Goal: Task Accomplishment & Management: Manage account settings

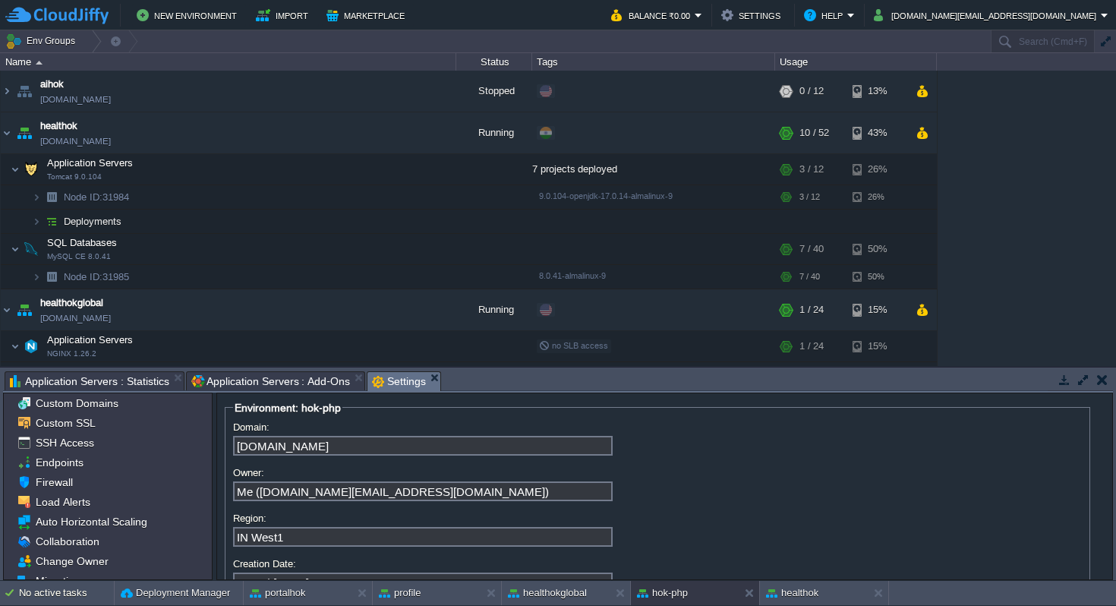
scroll to position [52, 0]
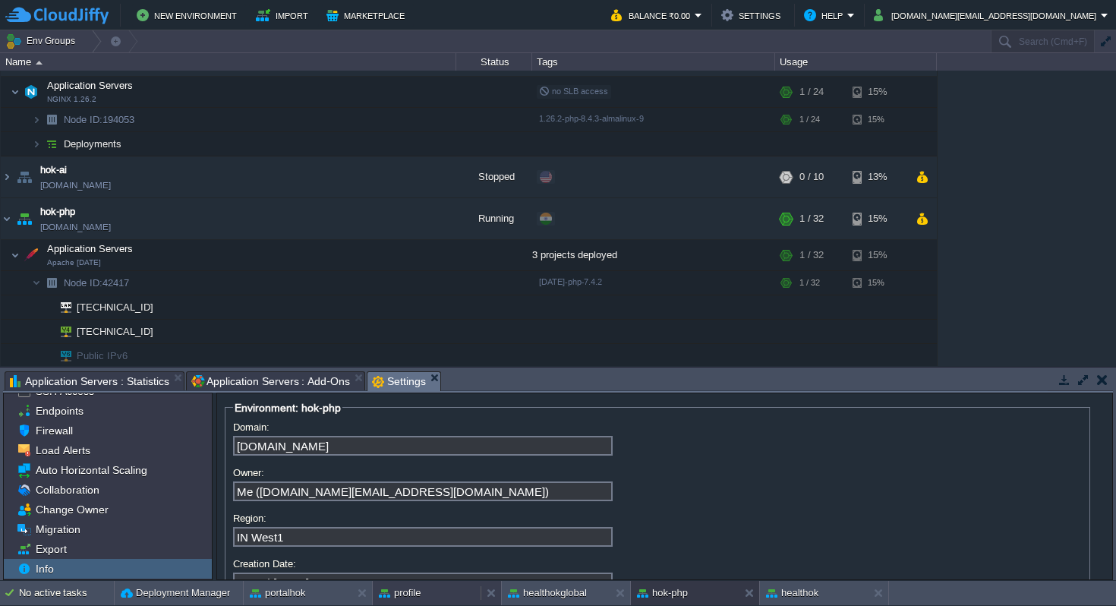
click at [430, 593] on div "profile" at bounding box center [427, 593] width 108 height 24
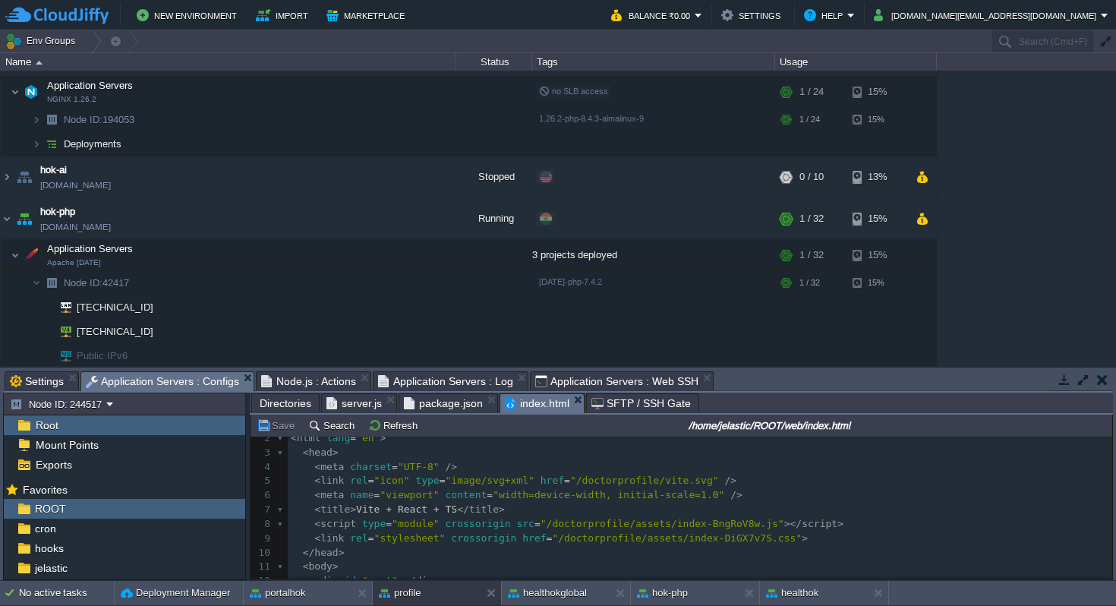
scroll to position [0, 0]
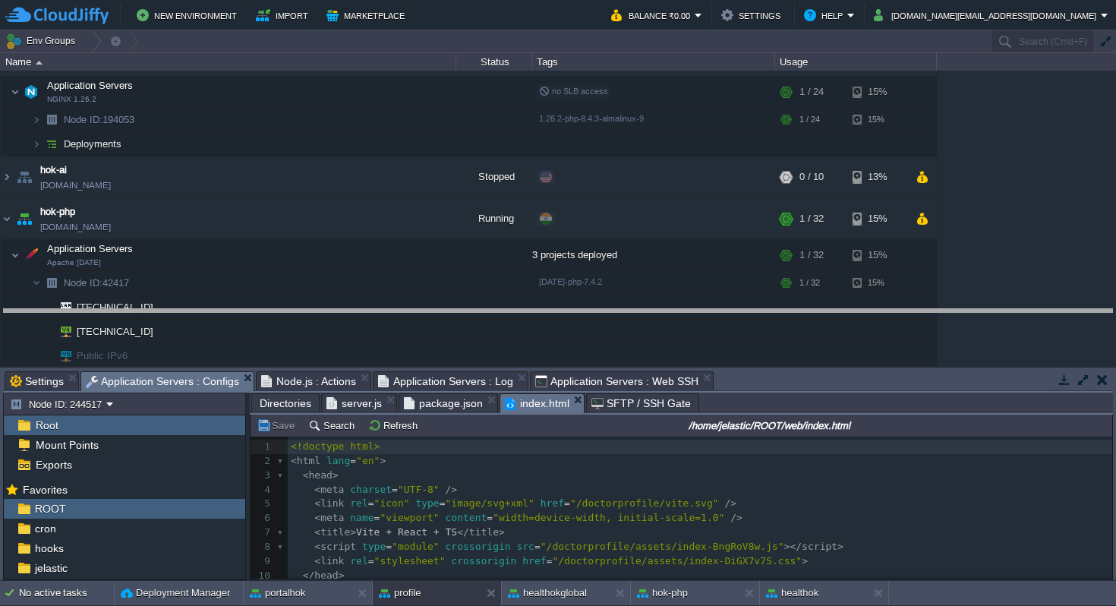
drag, startPoint x: 779, startPoint y: 375, endPoint x: 778, endPoint y: 313, distance: 62.2
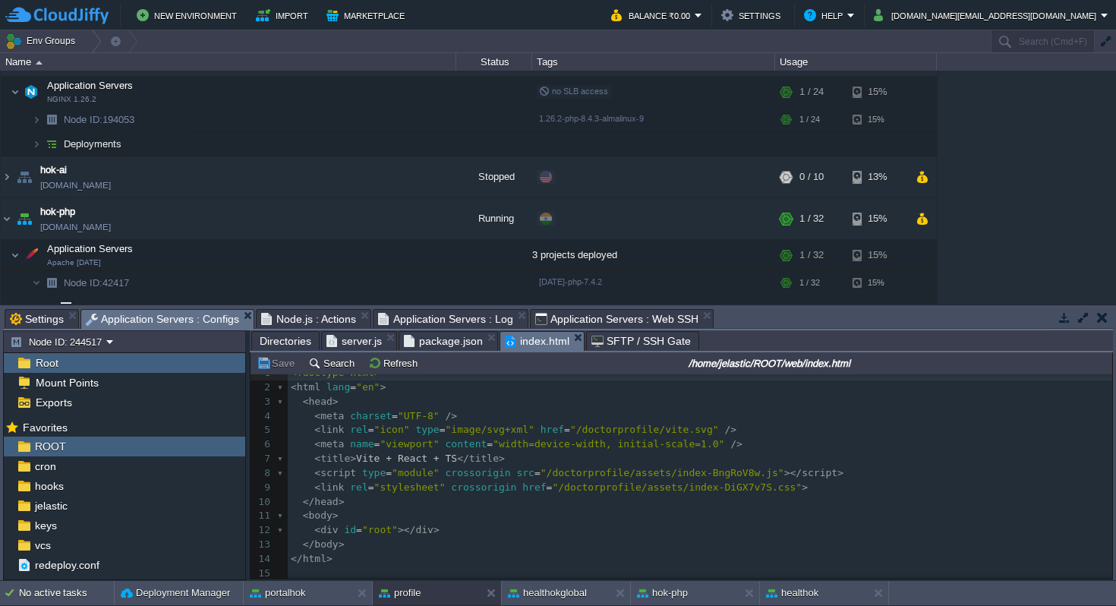
scroll to position [1, 0]
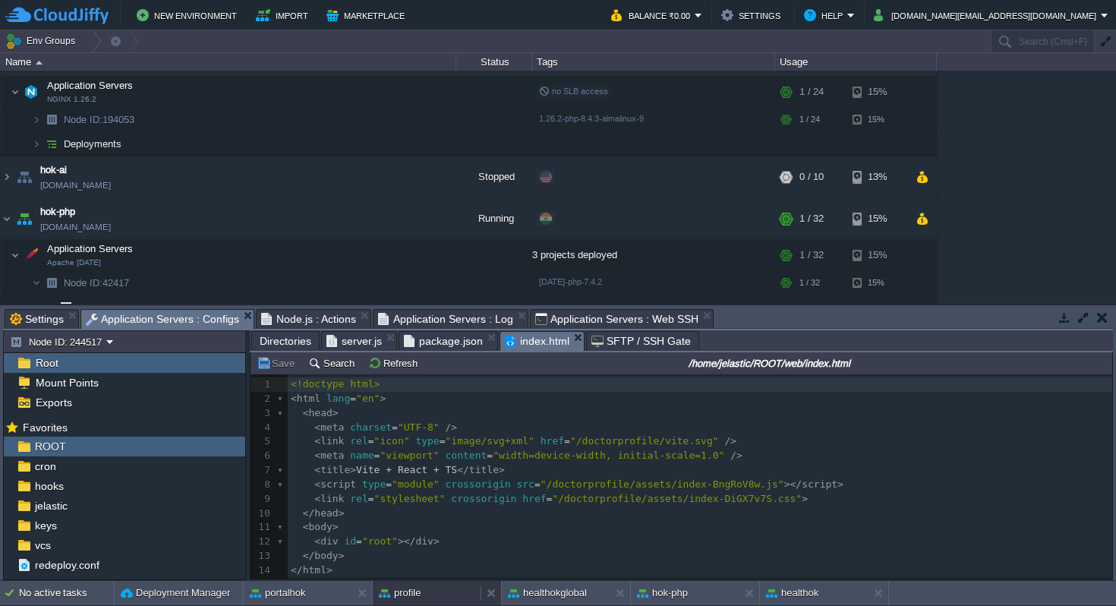
click at [420, 595] on button "profile" at bounding box center [400, 592] width 42 height 15
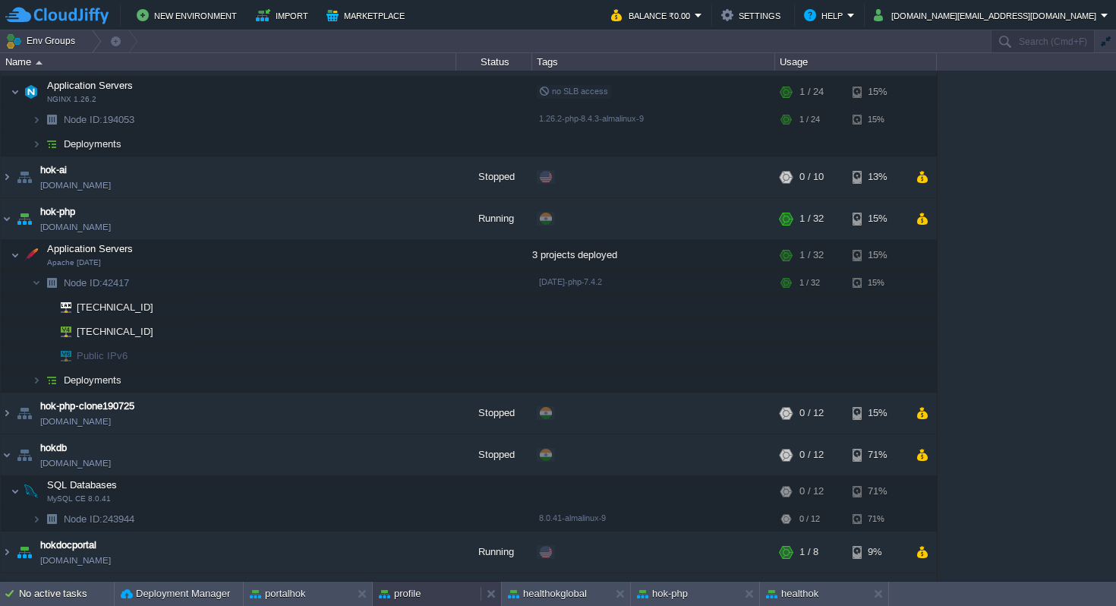
click at [418, 599] on button "profile" at bounding box center [400, 593] width 42 height 15
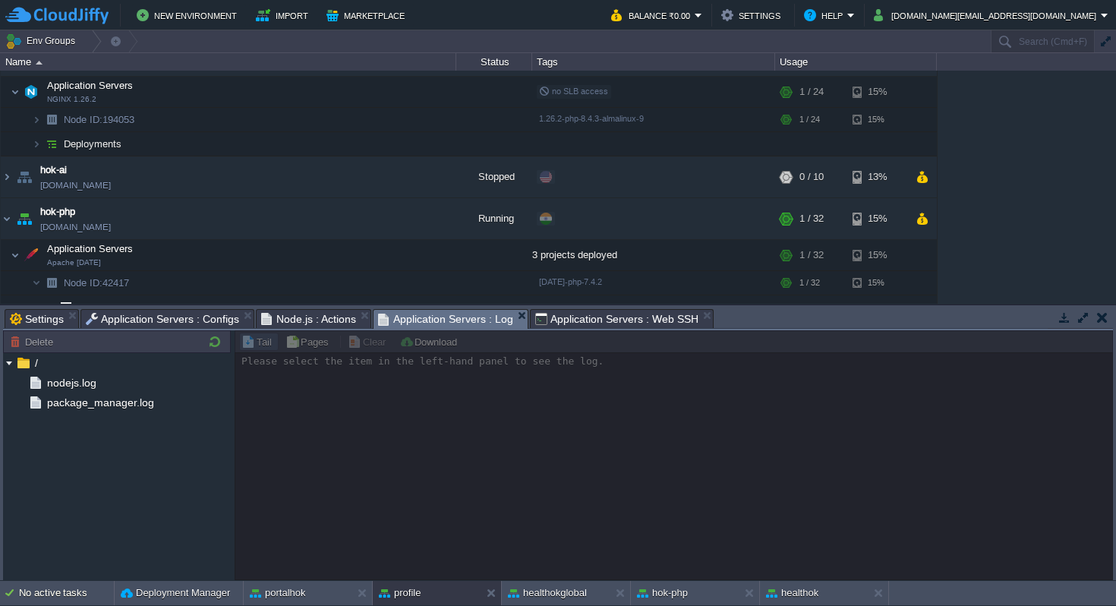
click at [432, 320] on span "Application Servers : Log" at bounding box center [445, 319] width 135 height 19
click at [327, 320] on span "Node.js : Actions" at bounding box center [309, 319] width 96 height 18
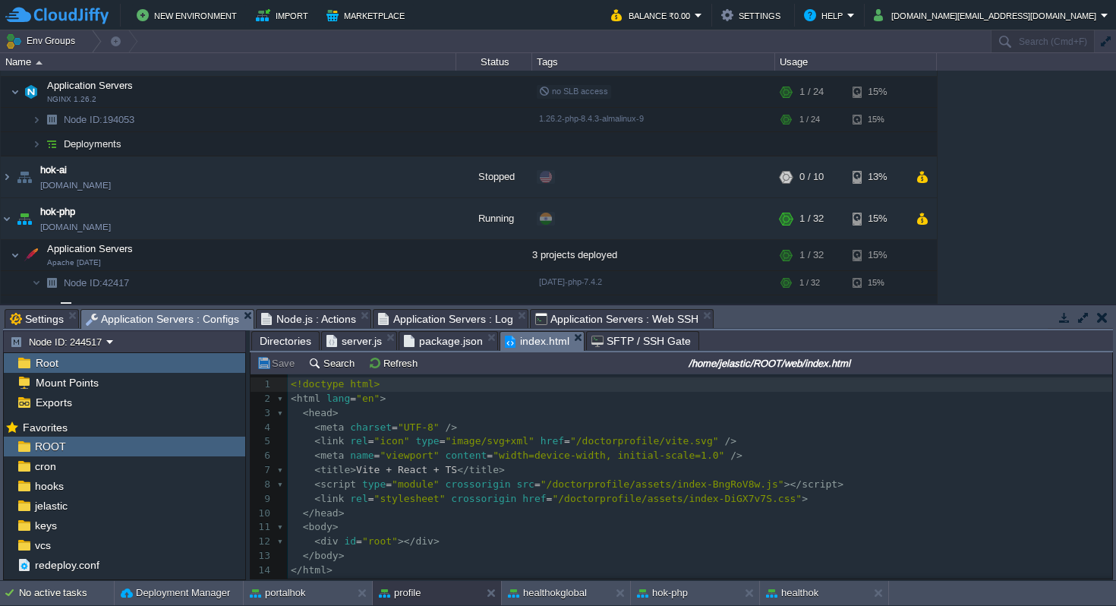
click at [198, 316] on span "Application Servers : Configs" at bounding box center [162, 319] width 153 height 19
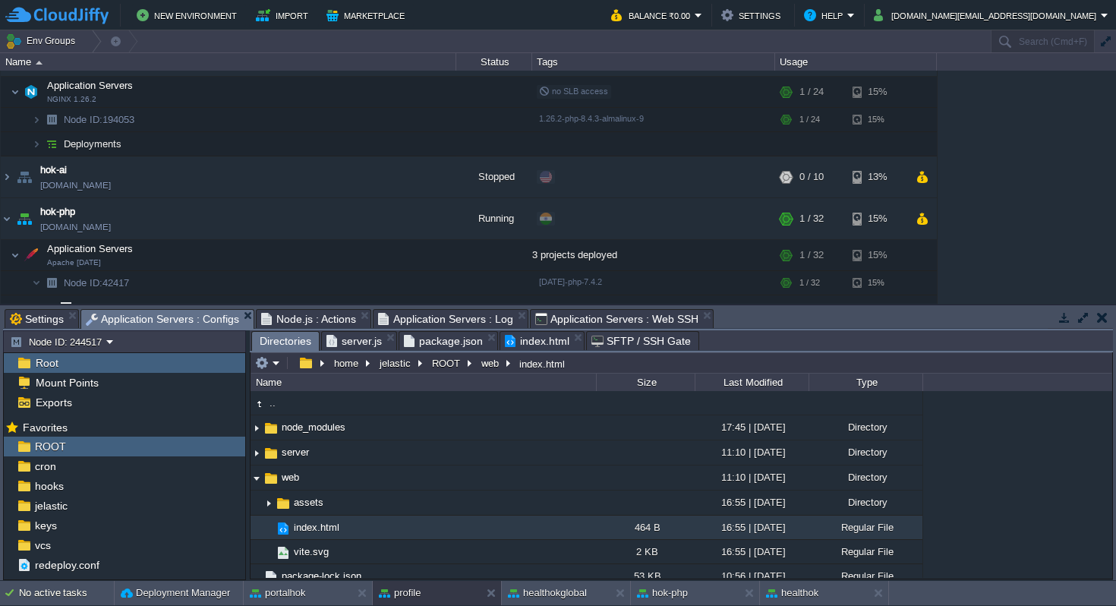
click at [292, 344] on span "Directories" at bounding box center [286, 341] width 52 height 19
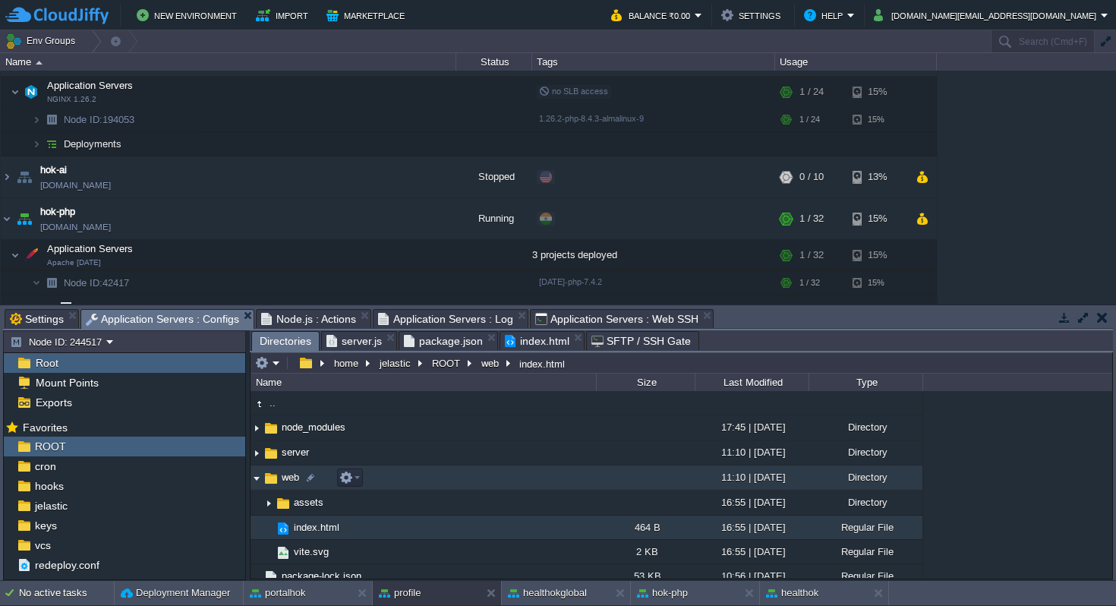
click at [270, 480] on img at bounding box center [271, 478] width 17 height 17
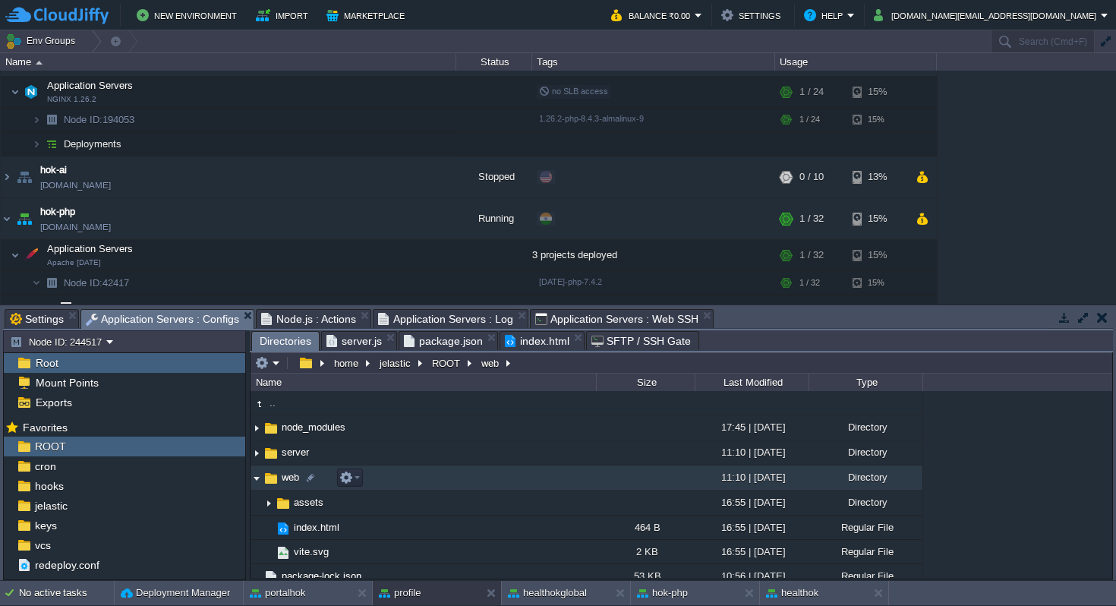
click at [270, 480] on img at bounding box center [271, 478] width 17 height 17
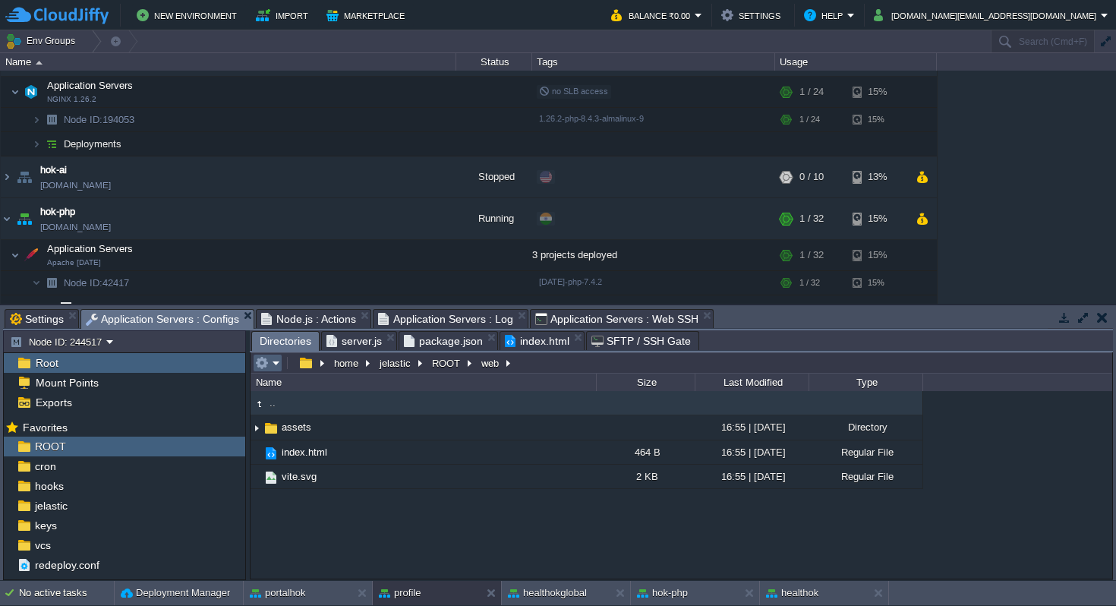
click at [279, 364] on em at bounding box center [267, 363] width 25 height 14
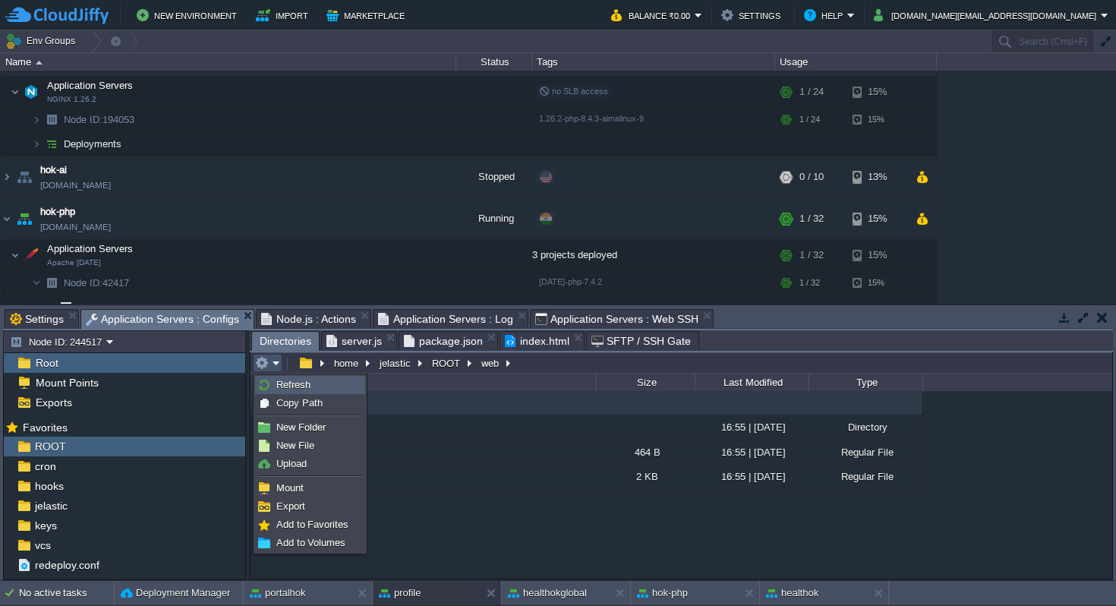
click at [291, 385] on span "Refresh" at bounding box center [293, 384] width 34 height 11
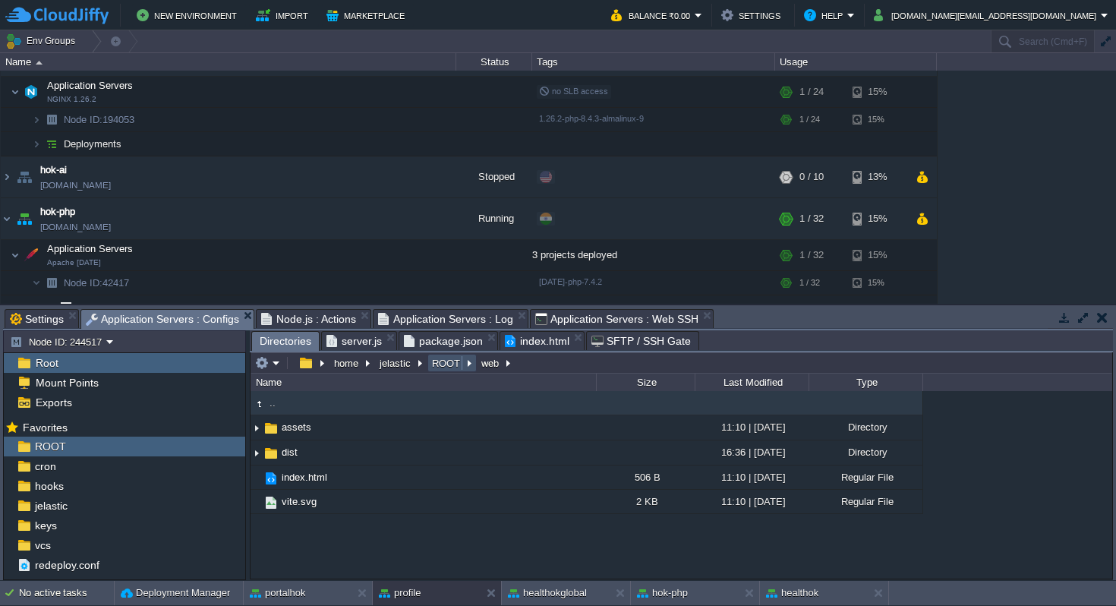
click at [443, 366] on button "ROOT" at bounding box center [447, 363] width 34 height 14
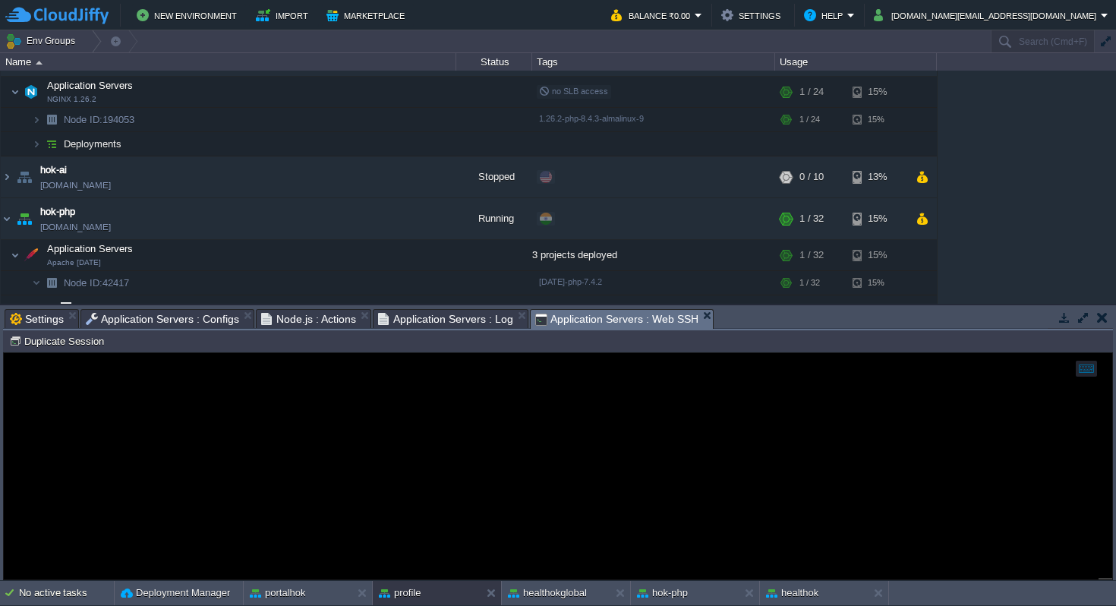
click at [556, 320] on span "Application Servers : Web SSH" at bounding box center [616, 319] width 163 height 19
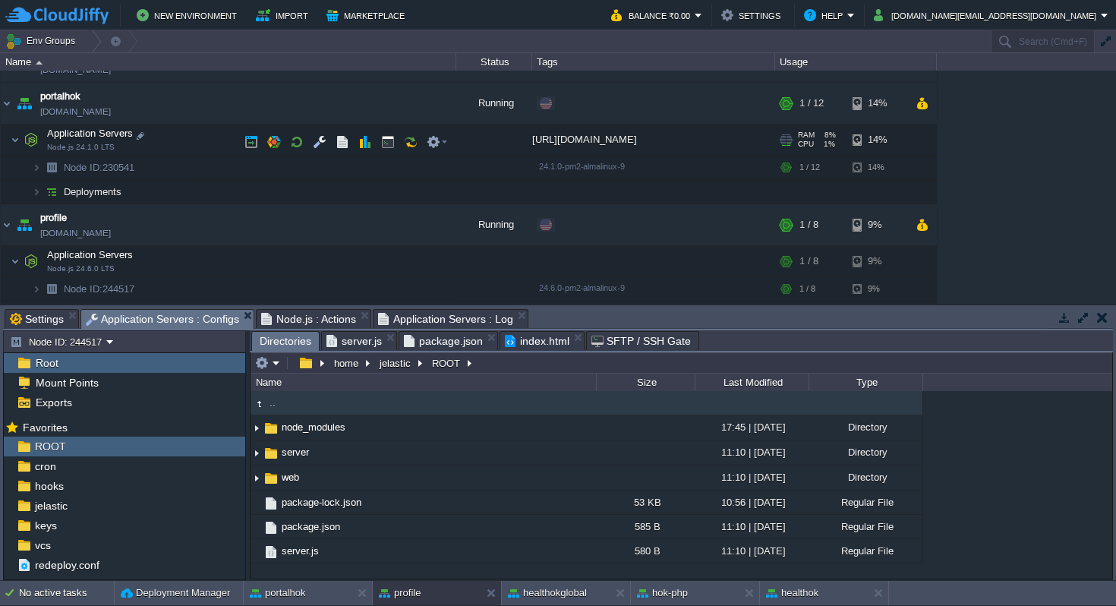
scroll to position [892, 0]
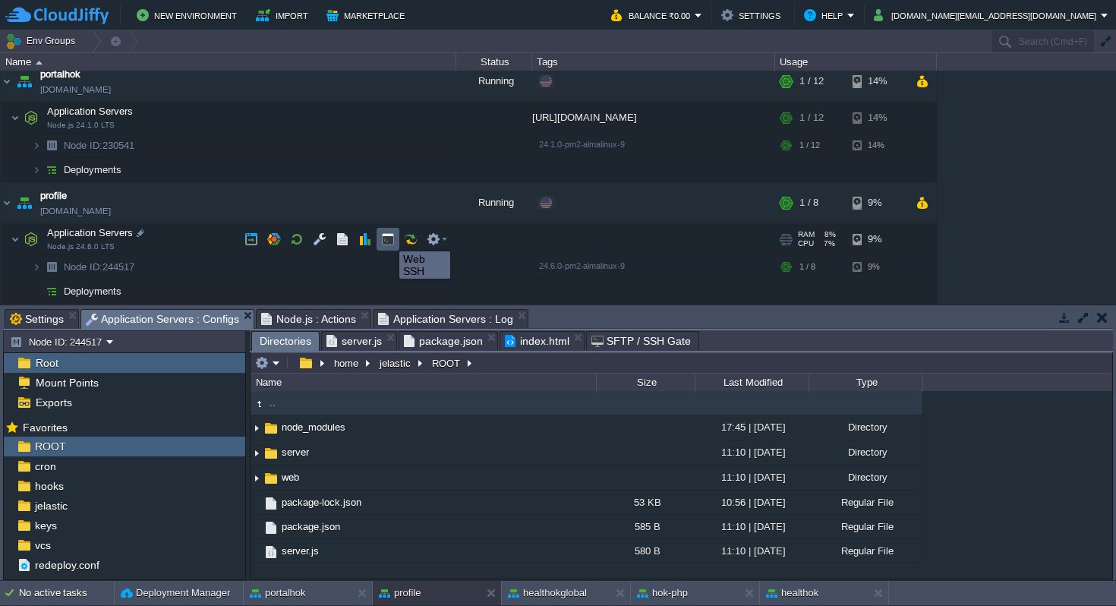
click at [389, 238] on button "button" at bounding box center [388, 239] width 14 height 14
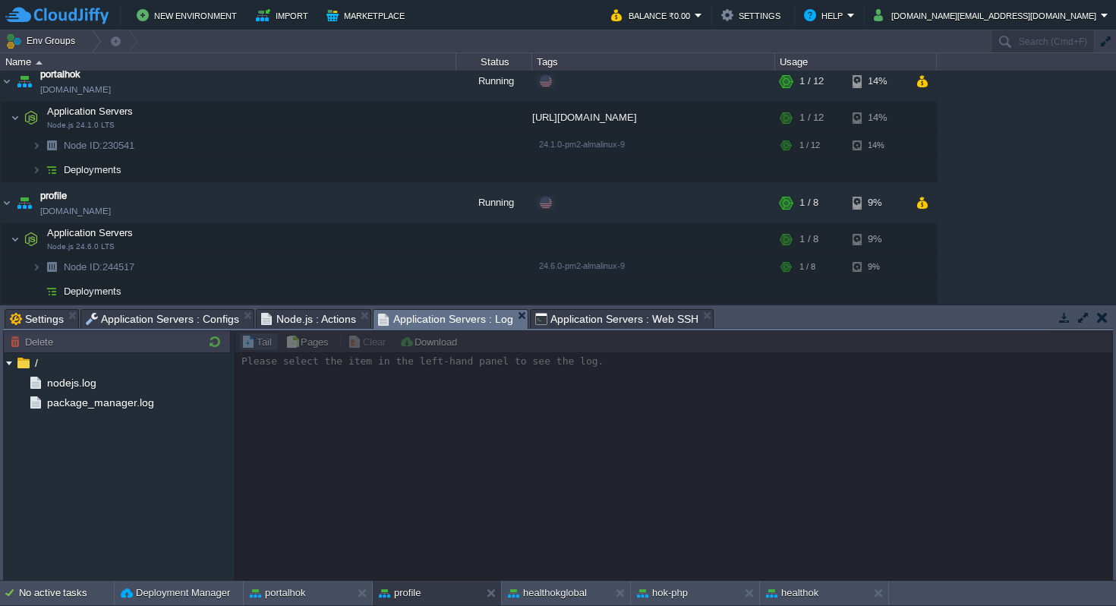
click at [419, 316] on span "Application Servers : Log" at bounding box center [445, 319] width 135 height 19
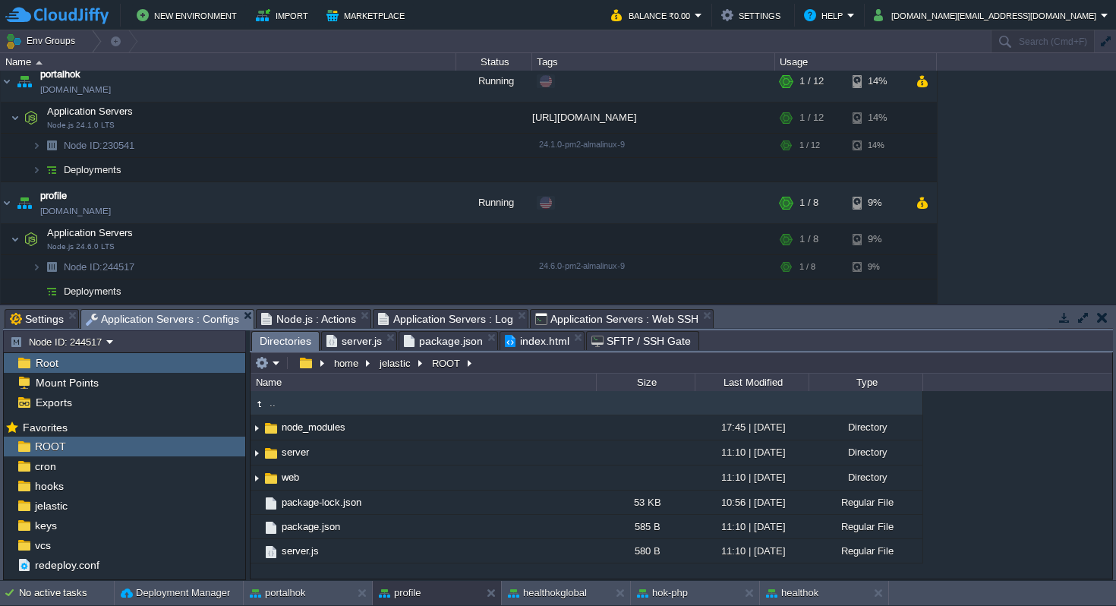
click at [177, 317] on span "Application Servers : Configs" at bounding box center [162, 319] width 153 height 19
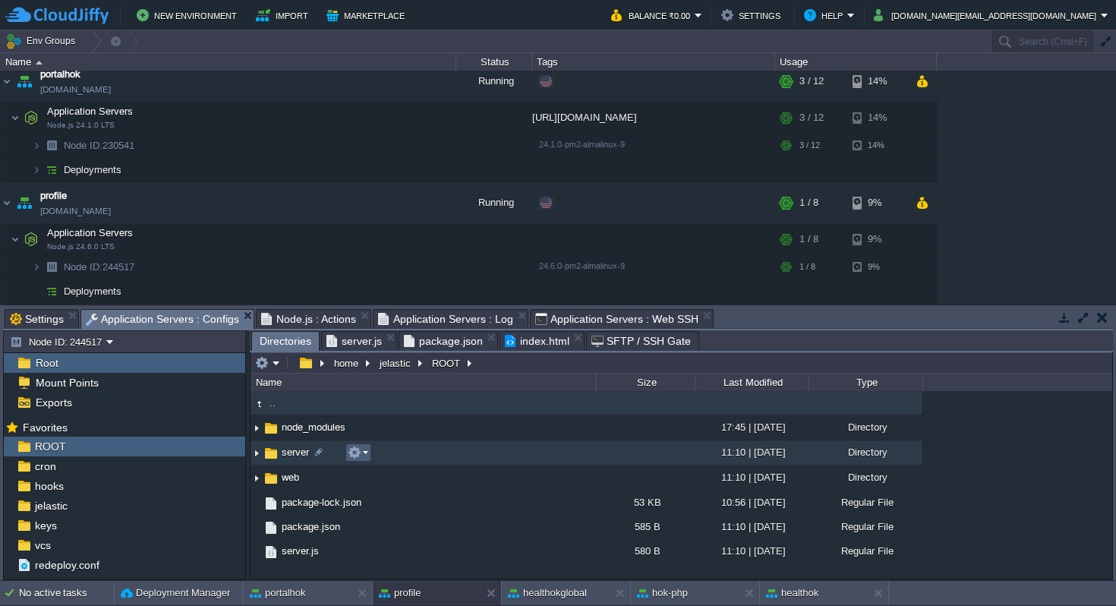
click at [366, 451] on em at bounding box center [358, 452] width 20 height 14
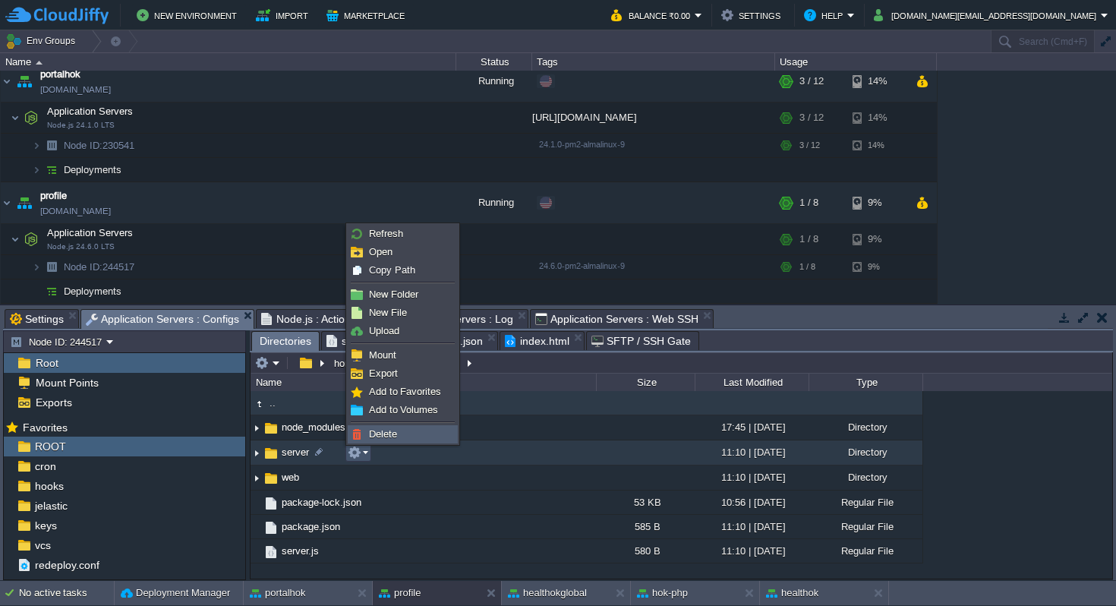
click at [388, 436] on span "Delete" at bounding box center [383, 433] width 28 height 11
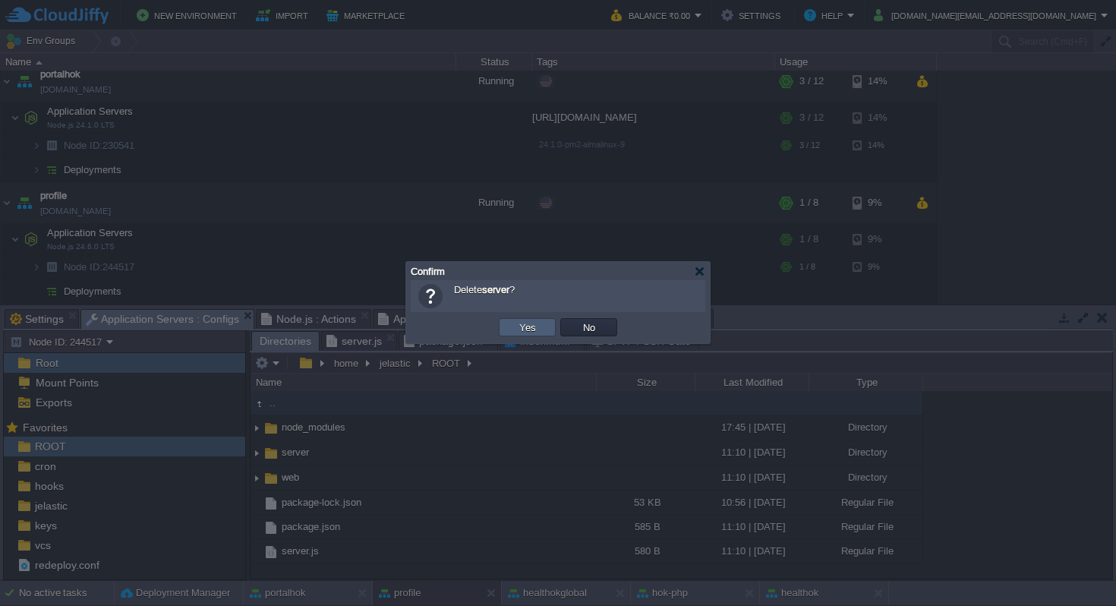
click at [531, 332] on button "Yes" at bounding box center [528, 327] width 26 height 14
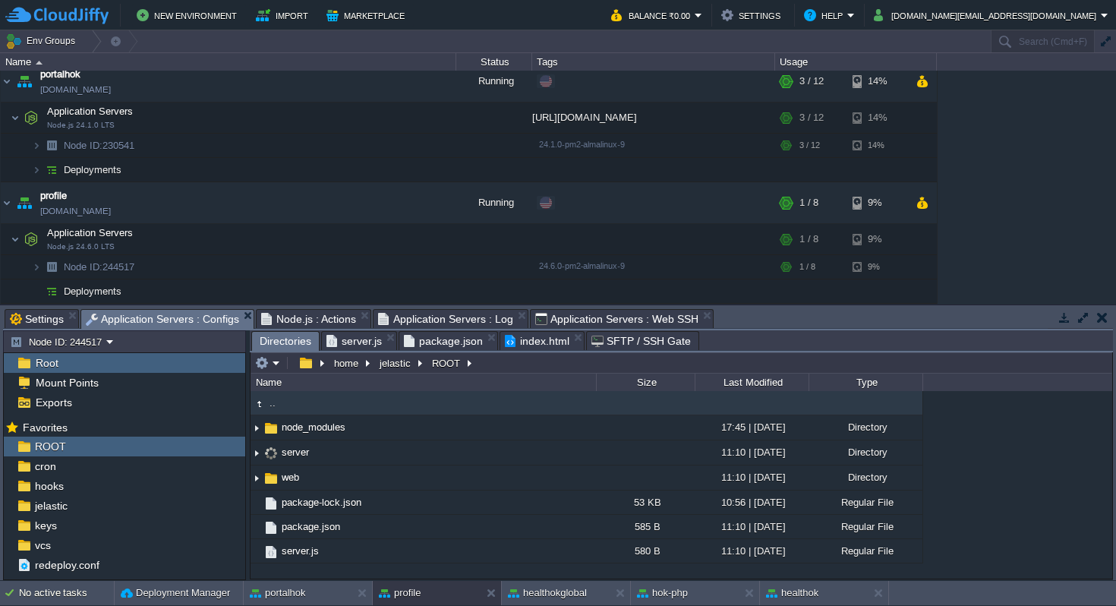
type input "#000000"
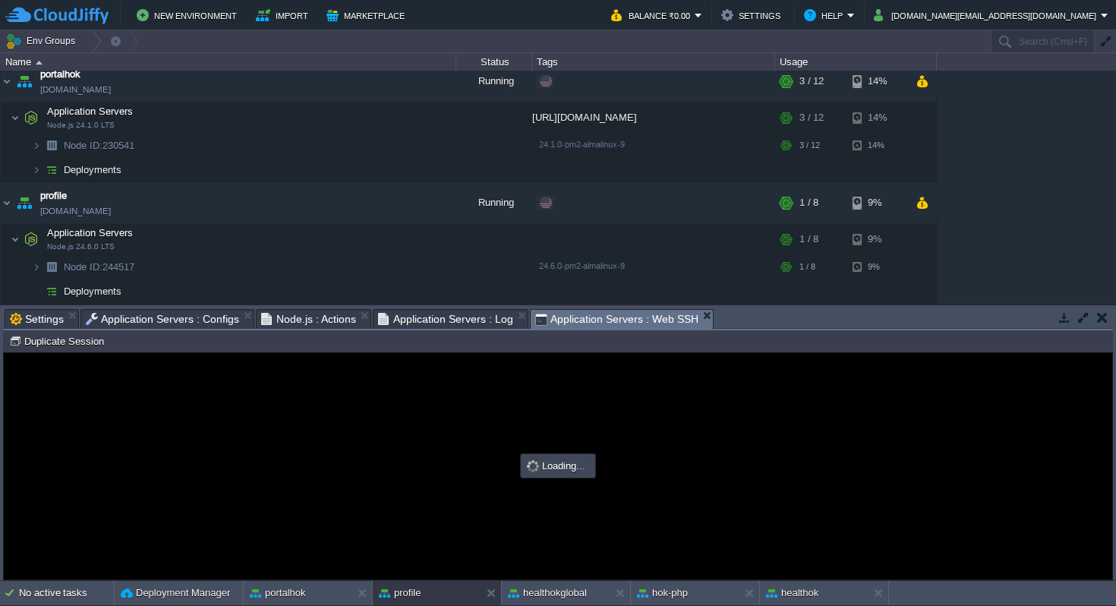
click at [570, 317] on span "Application Servers : Web SSH" at bounding box center [616, 319] width 163 height 19
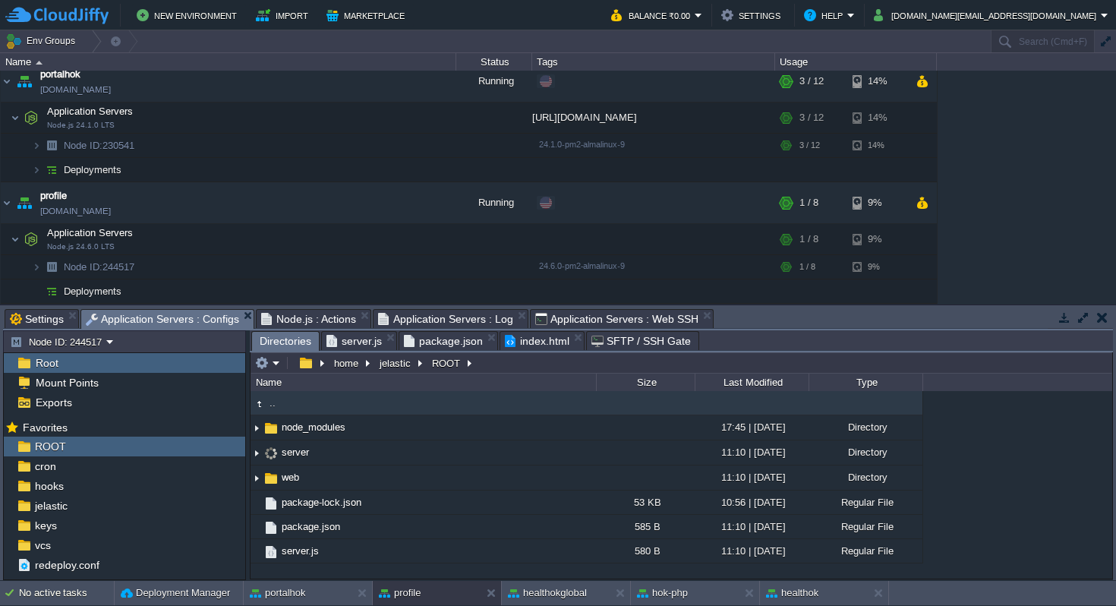
click at [192, 319] on span "Application Servers : Configs" at bounding box center [162, 319] width 153 height 19
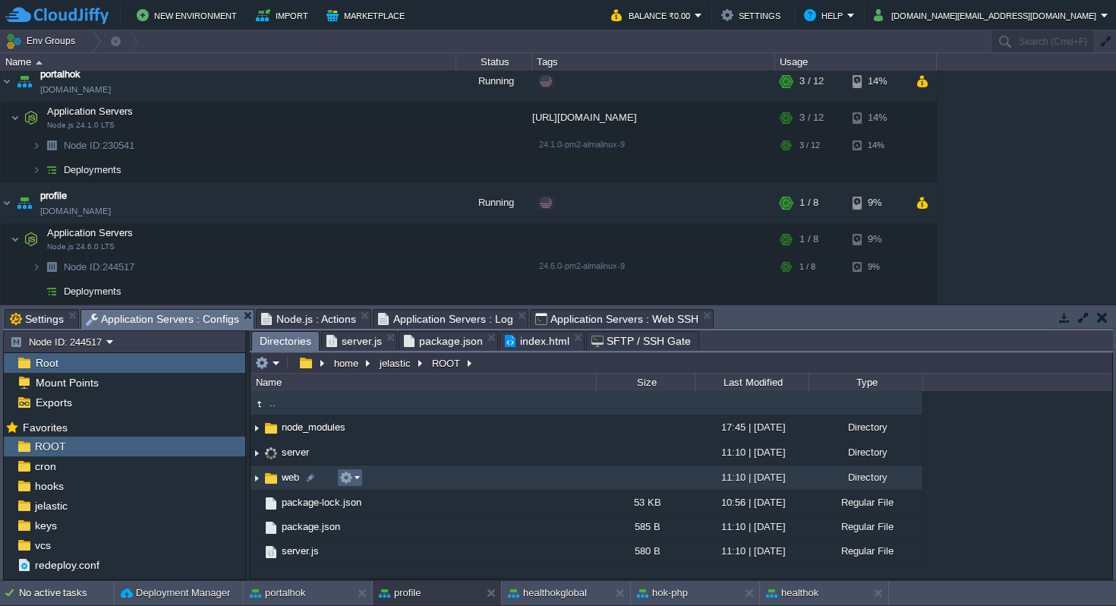
click at [358, 479] on em at bounding box center [349, 478] width 20 height 14
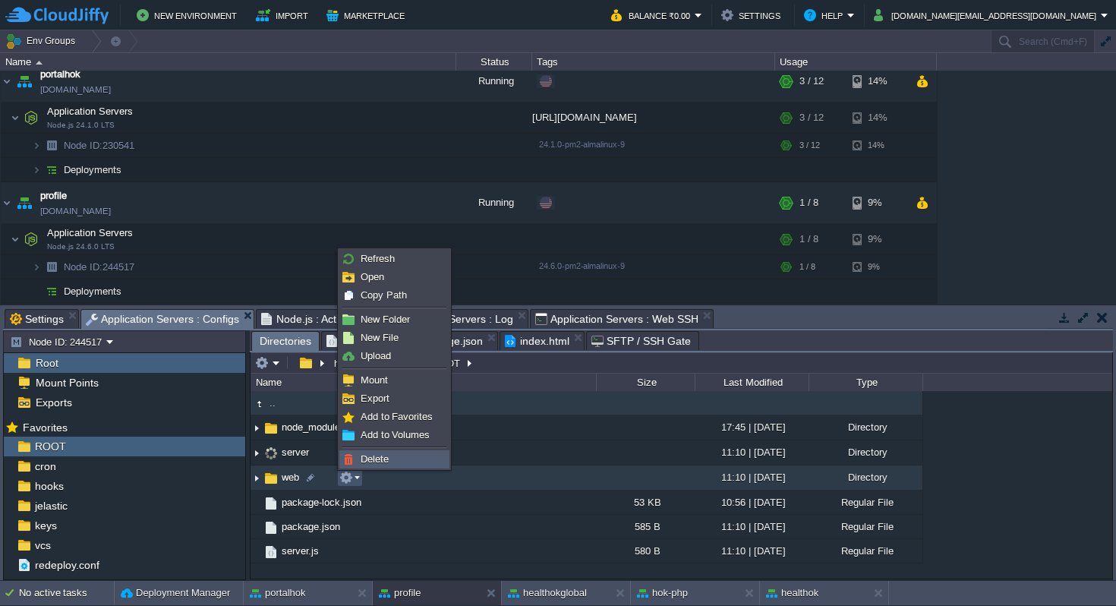
click at [379, 461] on span "Delete" at bounding box center [374, 458] width 28 height 11
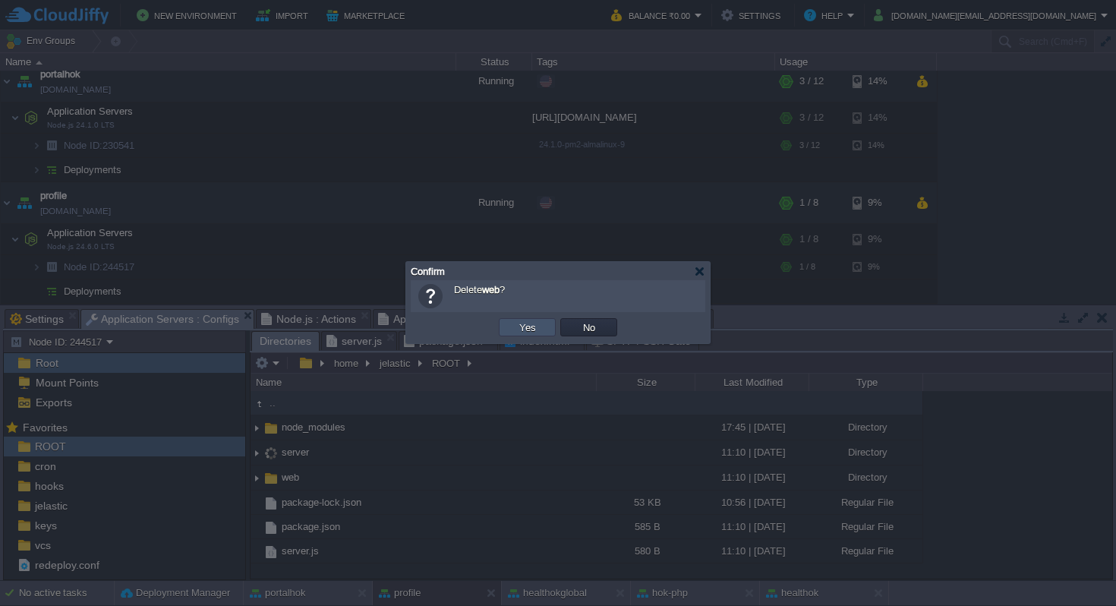
click at [520, 327] on button "Yes" at bounding box center [528, 327] width 26 height 14
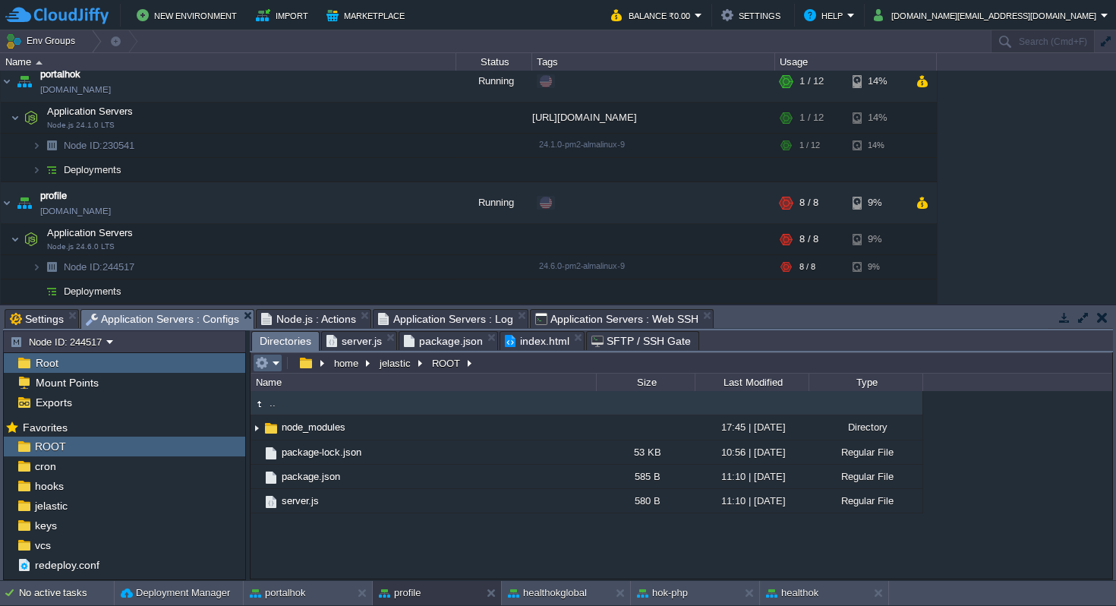
click at [275, 358] on em at bounding box center [267, 363] width 25 height 14
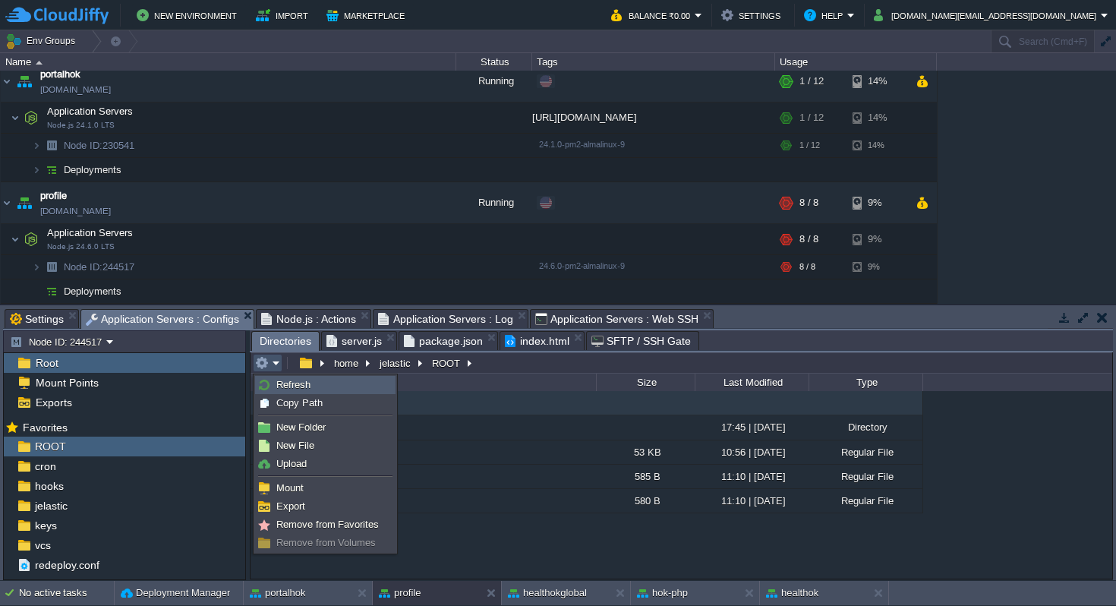
click at [294, 386] on span "Refresh" at bounding box center [293, 384] width 34 height 11
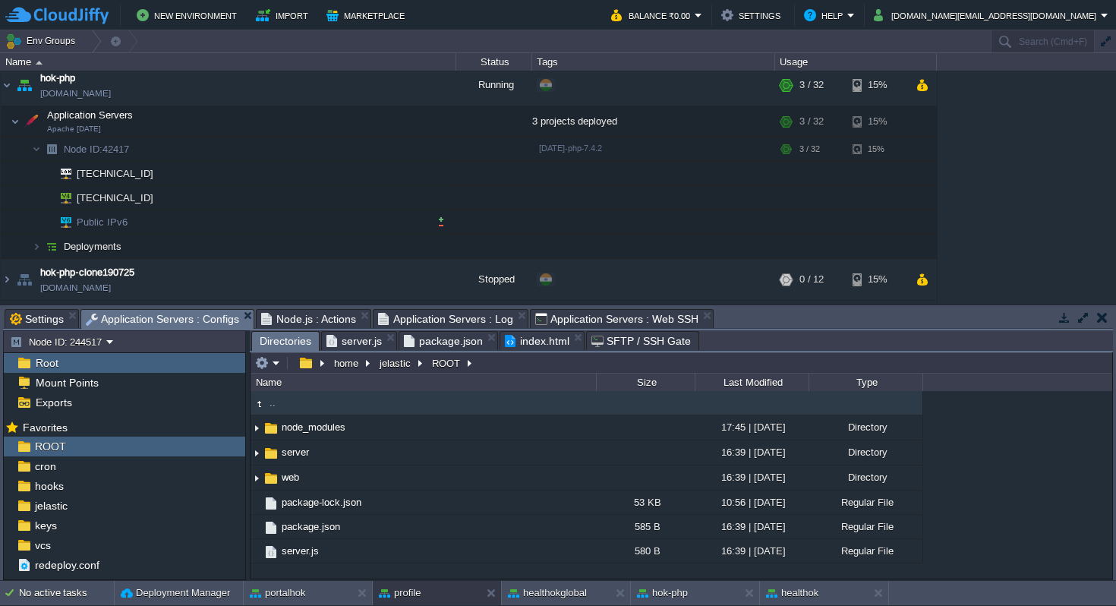
scroll to position [376, 0]
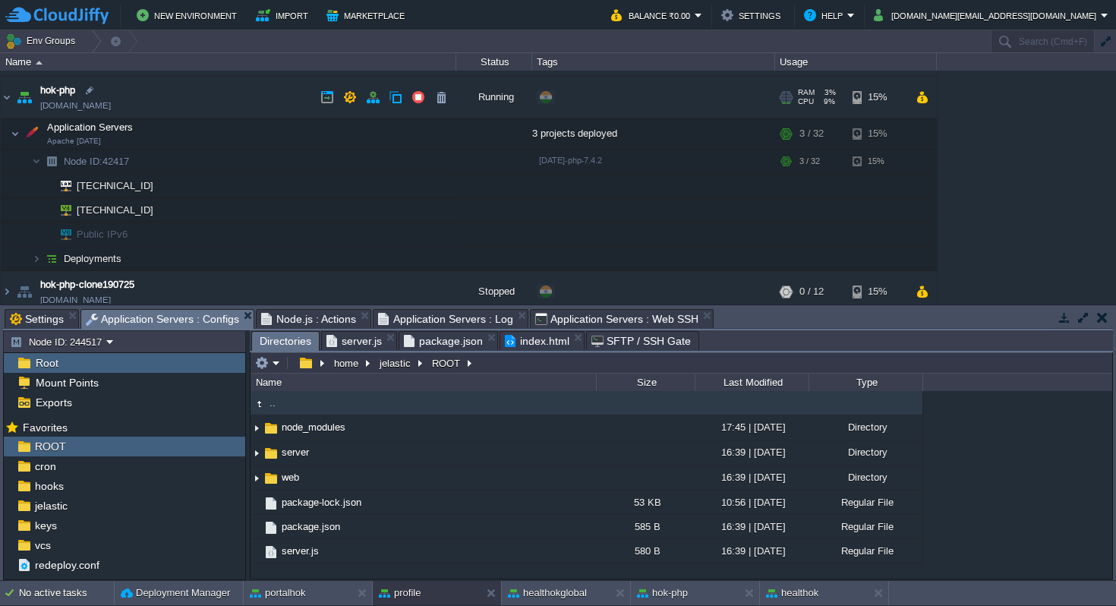
drag, startPoint x: 145, startPoint y: 104, endPoint x: 120, endPoint y: 107, distance: 25.2
click at [120, 107] on td "hok-php [DOMAIN_NAME]" at bounding box center [228, 98] width 455 height 42
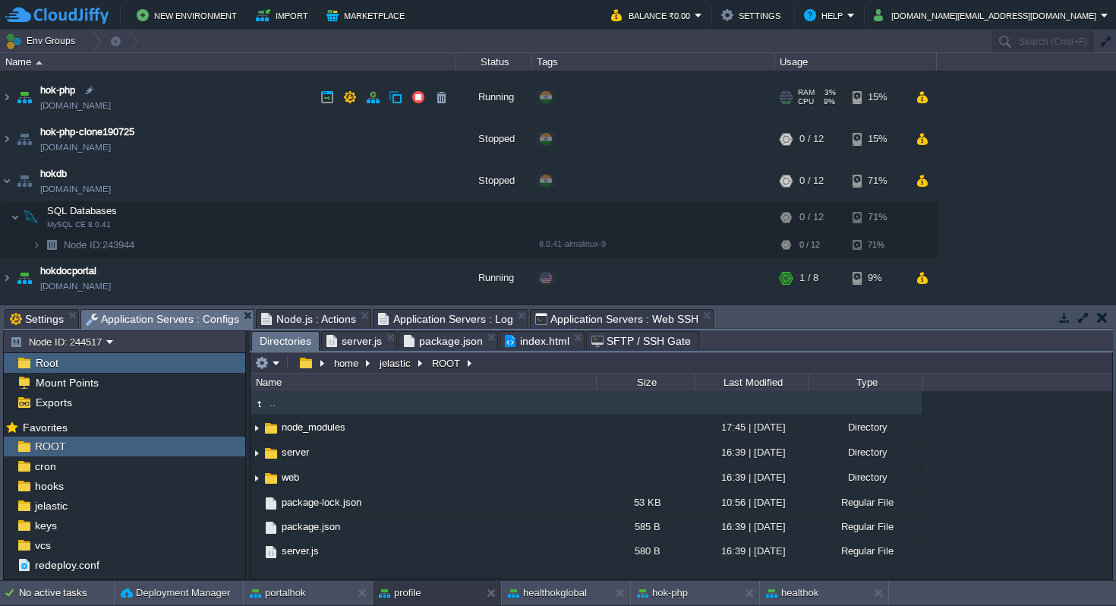
copy td "[DOMAIN_NAME]"
click at [174, 102] on td "hok-php [DOMAIN_NAME]" at bounding box center [228, 98] width 455 height 42
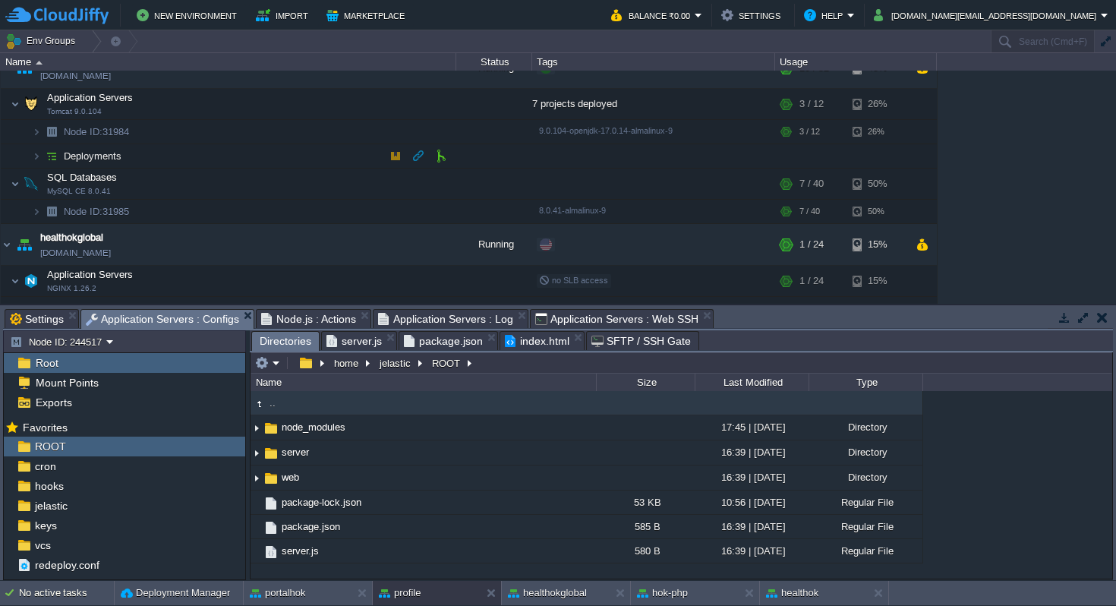
scroll to position [31, 0]
